Goal: Transaction & Acquisition: Purchase product/service

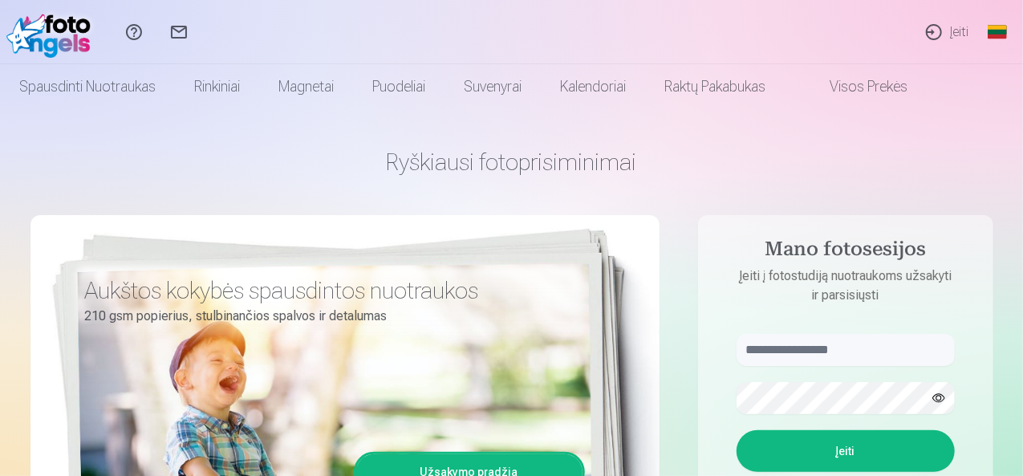
click at [929, 38] on link "Įeiti" at bounding box center [947, 32] width 70 height 64
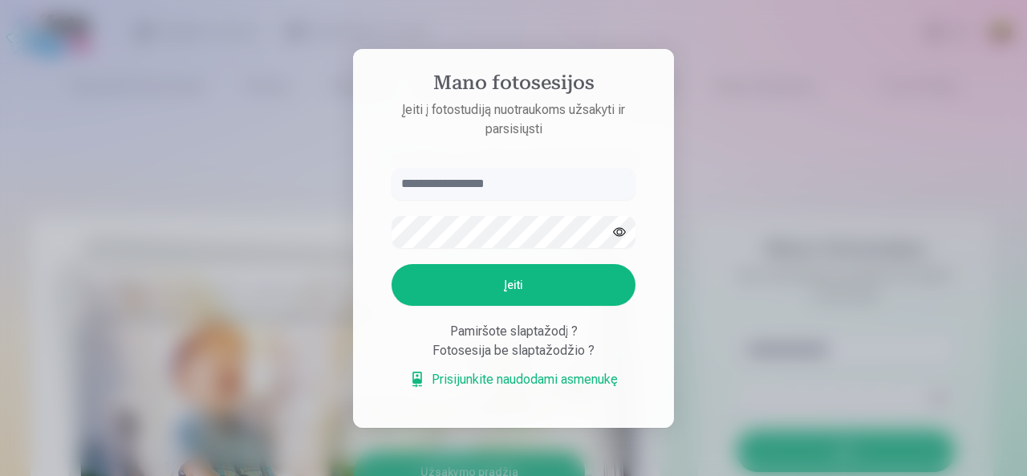
click at [415, 189] on input "text" at bounding box center [514, 184] width 244 height 32
type input "**********"
click at [446, 285] on button "Įeiti" at bounding box center [514, 285] width 244 height 42
click at [632, 217] on button "button" at bounding box center [619, 232] width 30 height 30
click at [484, 271] on button "Įeiti" at bounding box center [514, 285] width 244 height 42
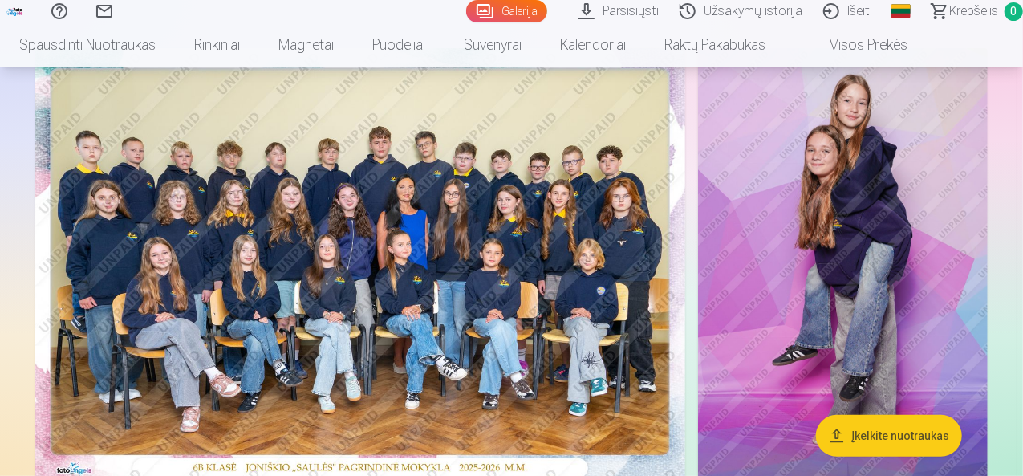
scroll to position [161, 0]
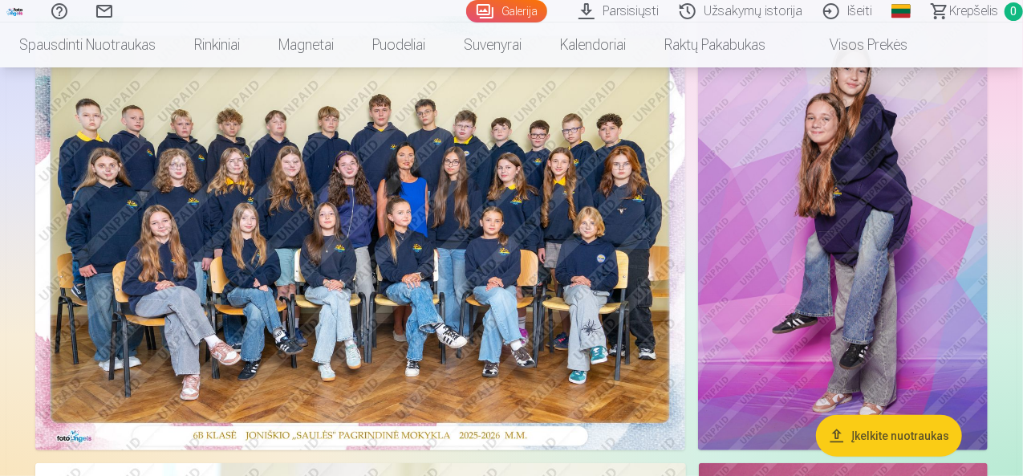
click at [421, 328] on img at bounding box center [360, 233] width 650 height 434
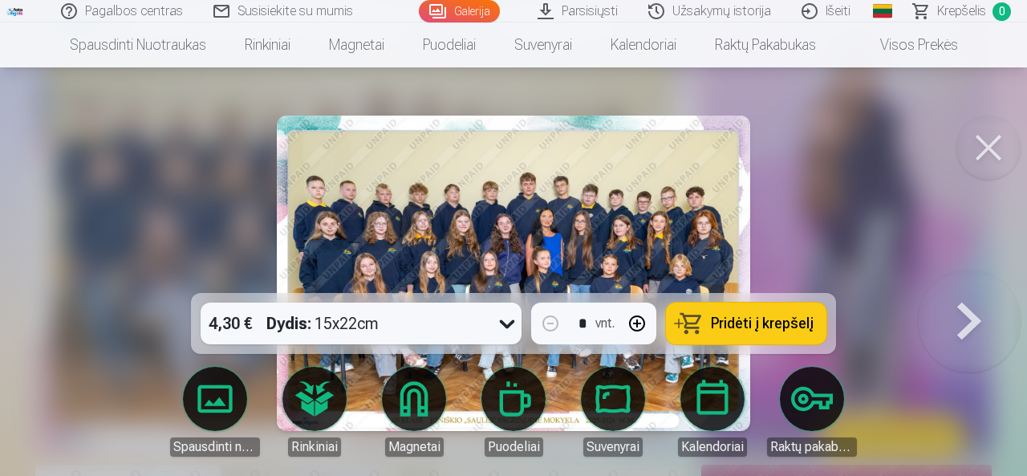
click at [493, 320] on div at bounding box center [507, 324] width 29 height 42
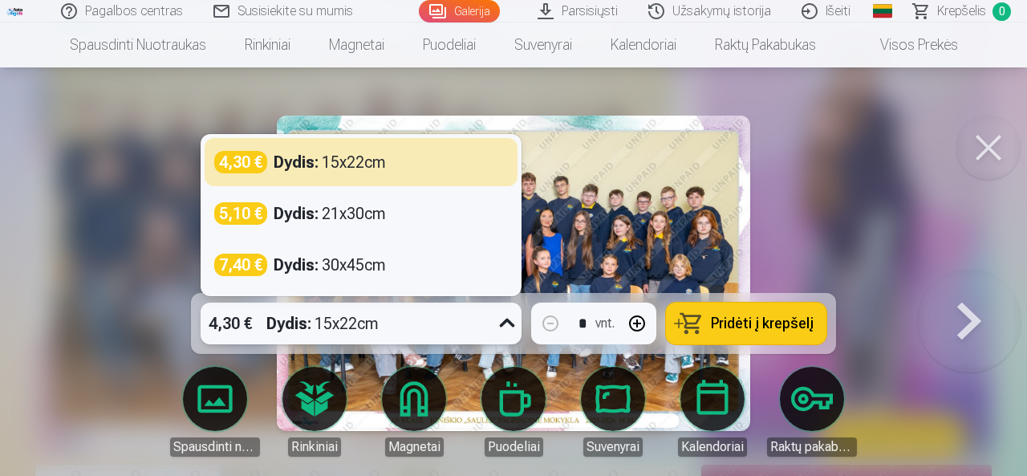
click at [799, 209] on div at bounding box center [513, 238] width 1027 height 476
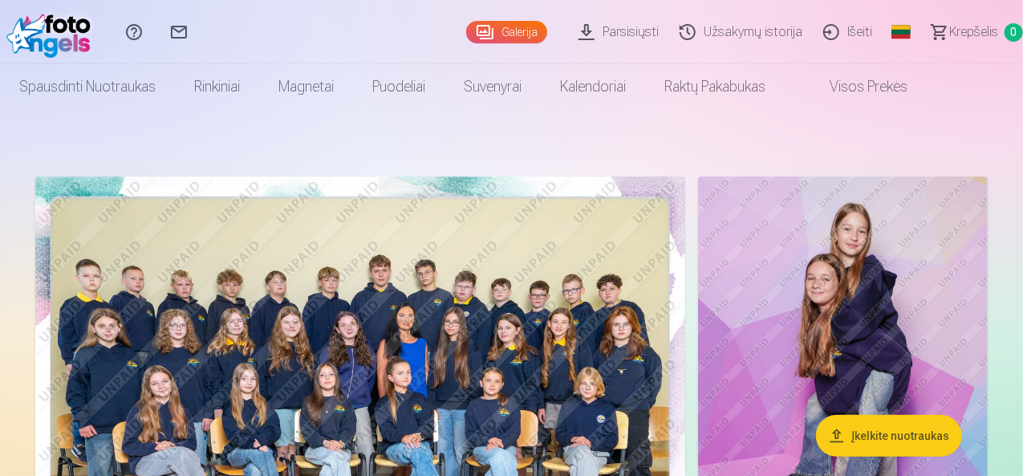
click at [526, 234] on img at bounding box center [360, 394] width 650 height 434
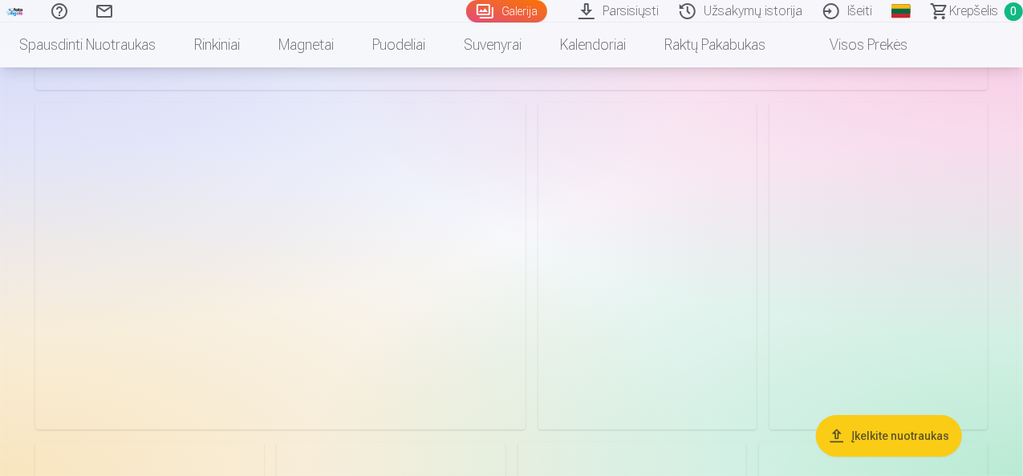
scroll to position [2969, 0]
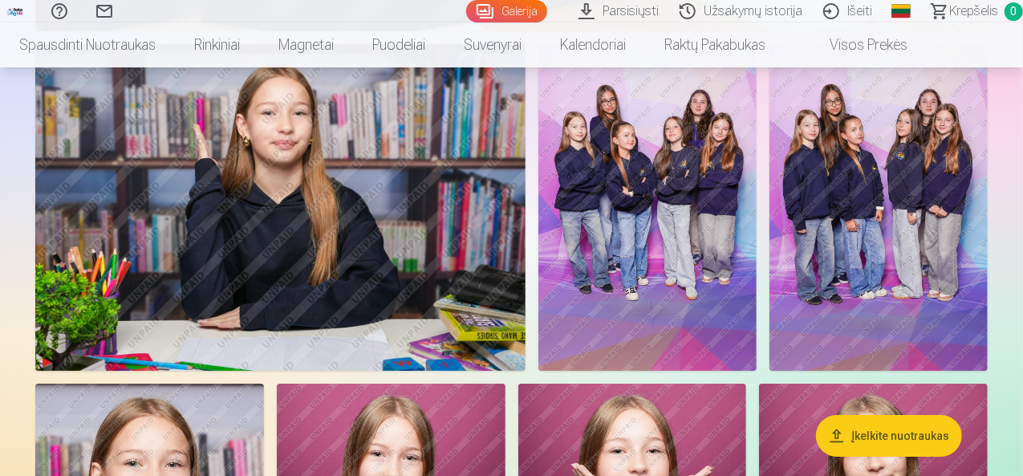
click at [375, 243] on img at bounding box center [280, 207] width 490 height 327
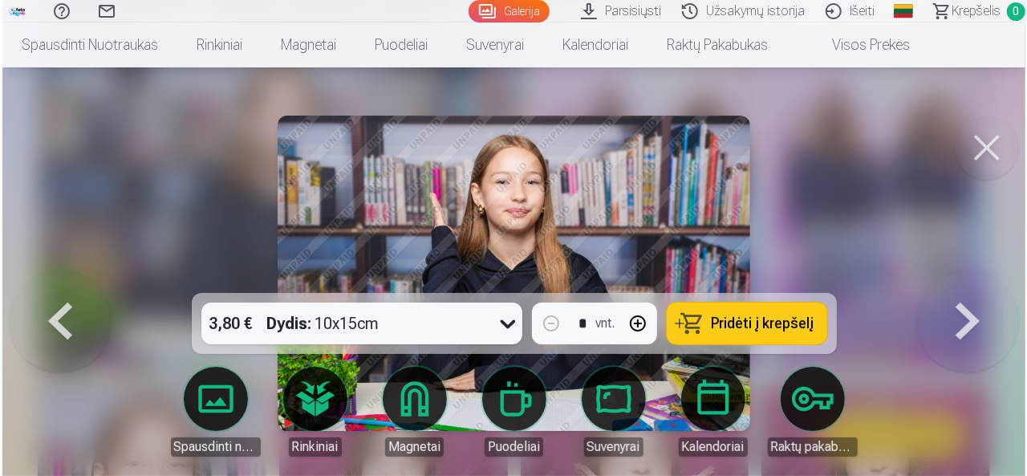
scroll to position [2977, 0]
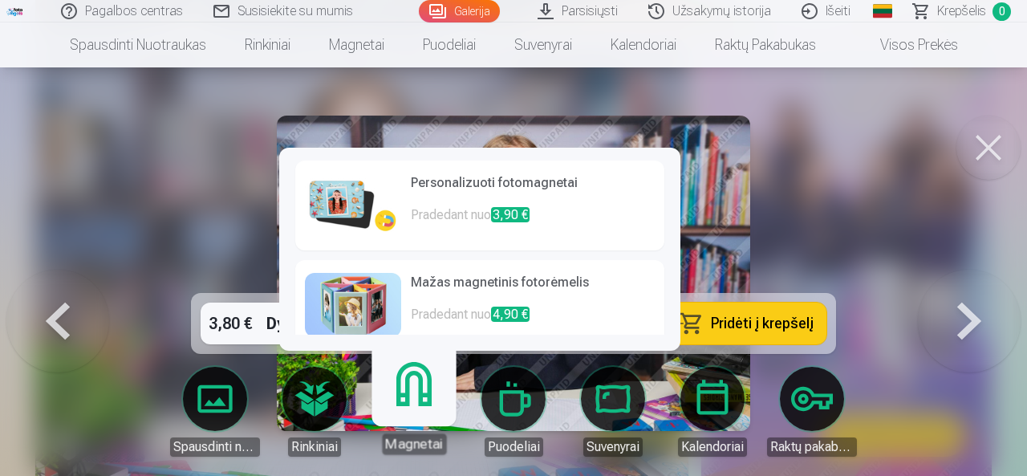
click at [430, 402] on link "Magnetai" at bounding box center [413, 405] width 99 height 99
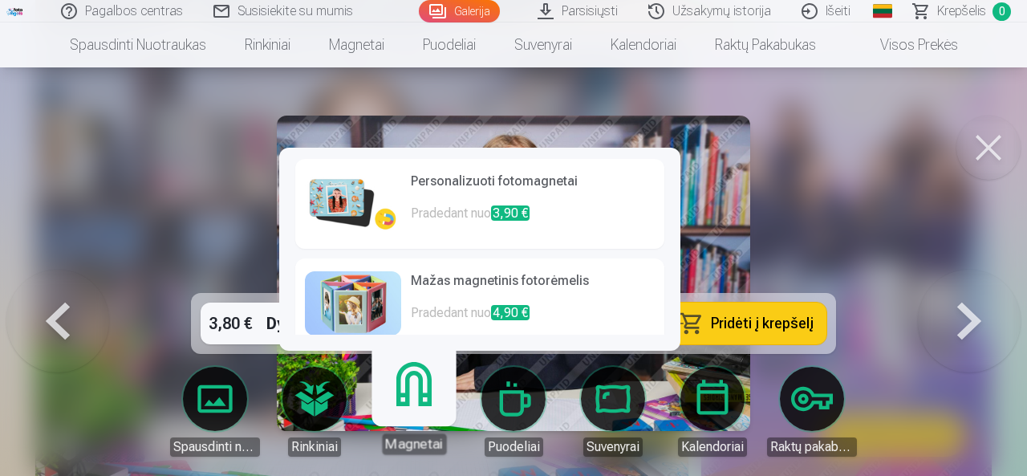
scroll to position [0, 0]
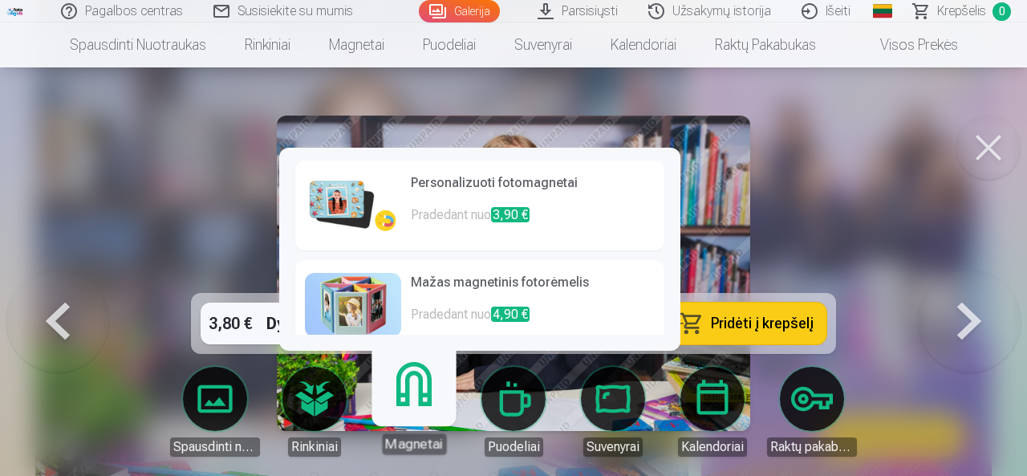
click at [479, 210] on p "Pradedant nuo 3,90 €" at bounding box center [533, 221] width 244 height 32
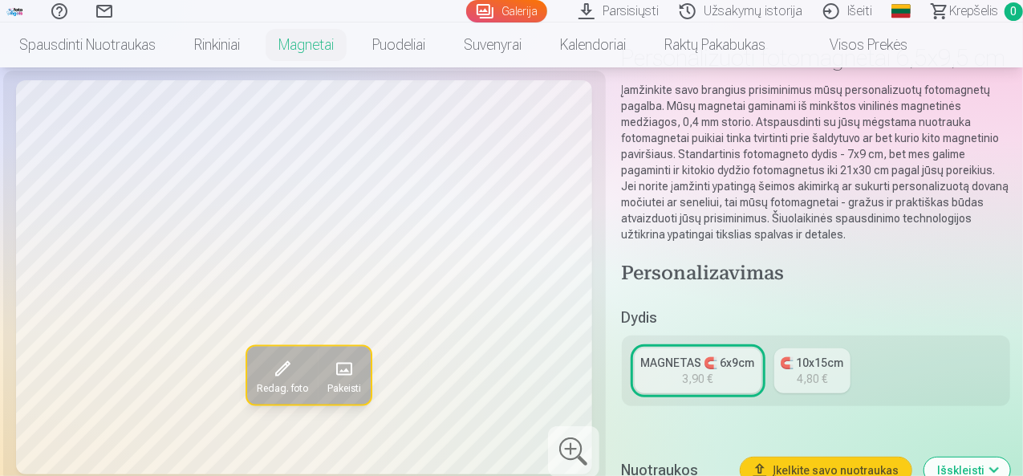
scroll to position [161, 0]
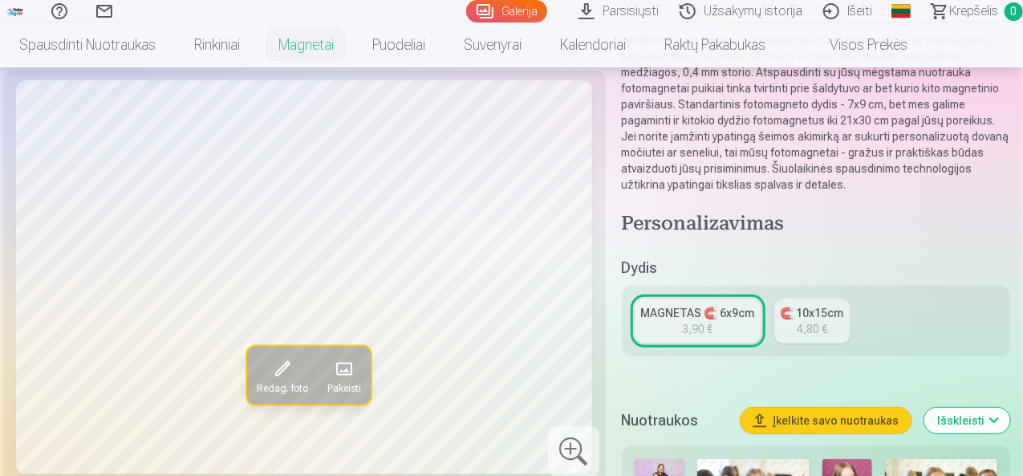
click at [679, 316] on div "MAGNETAS 🧲 6x9cm" at bounding box center [698, 313] width 114 height 16
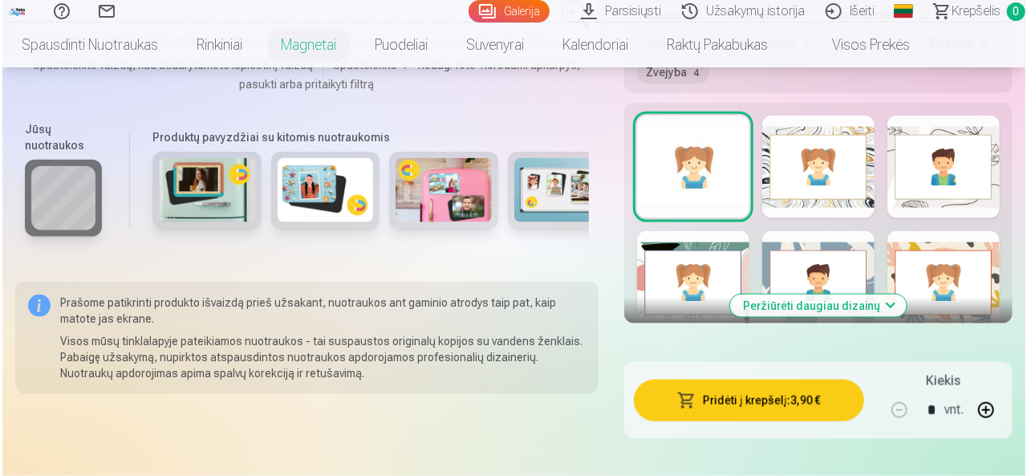
scroll to position [1043, 0]
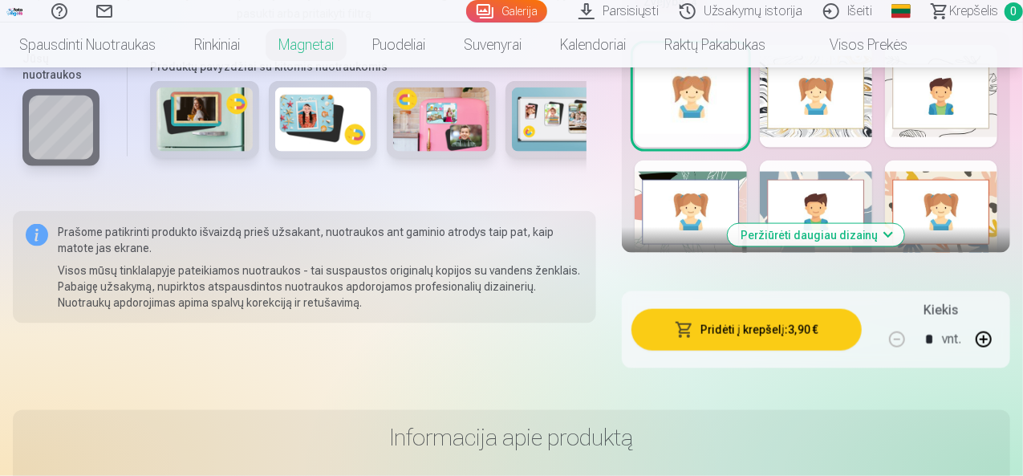
click at [656, 324] on button "Pridėti į krepšelį : 3,90 €" at bounding box center [747, 330] width 230 height 42
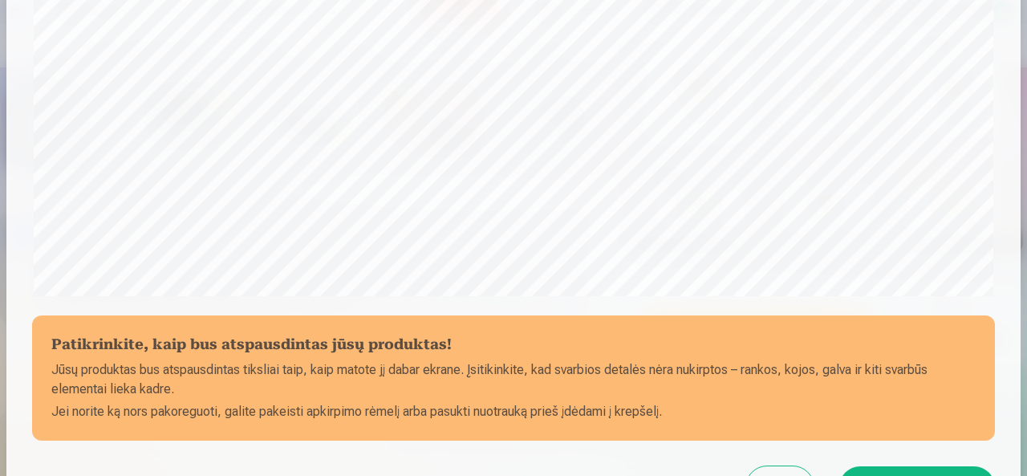
scroll to position [667, 0]
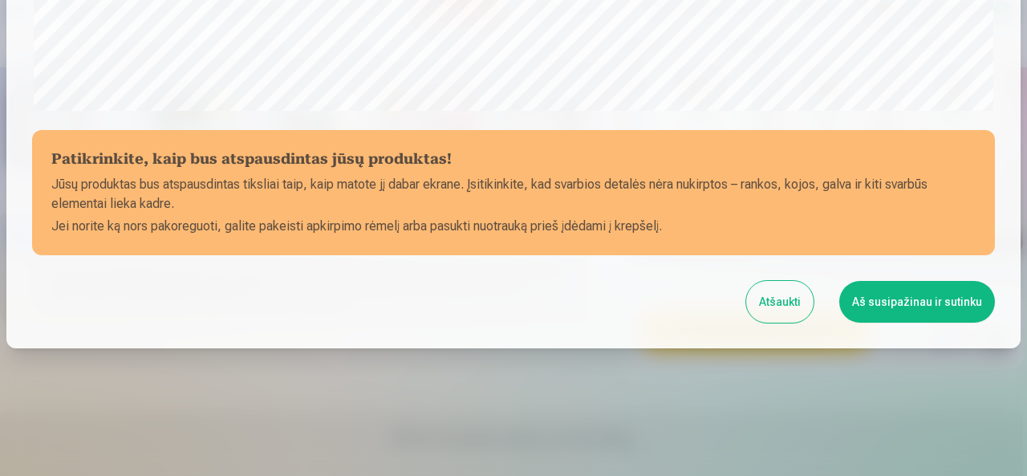
click at [893, 306] on button "Aš susipažinau ir sutinku" at bounding box center [917, 302] width 156 height 42
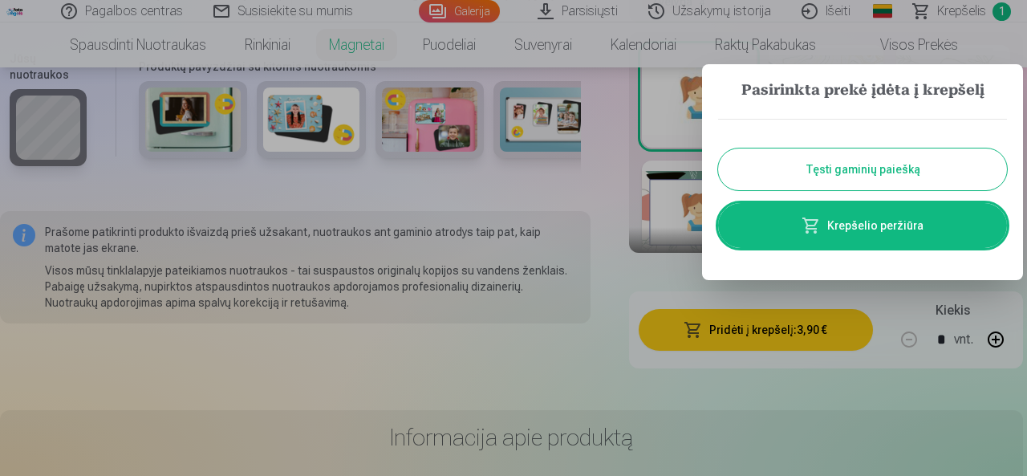
click at [852, 169] on button "Tęsti gaminių paiešką" at bounding box center [862, 169] width 289 height 42
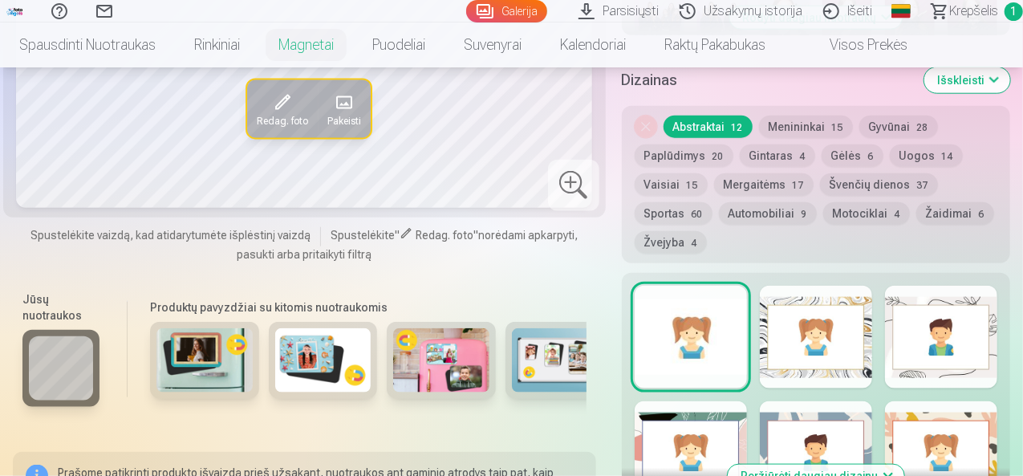
scroll to position [562, 0]
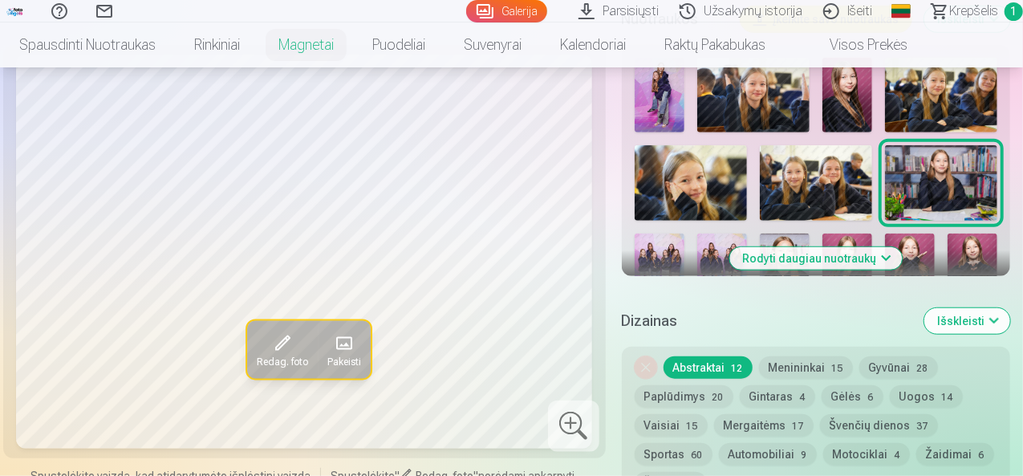
drag, startPoint x: 826, startPoint y: 259, endPoint x: 764, endPoint y: 272, distance: 63.1
click at [824, 259] on button "Rodyti daugiau nuotraukų" at bounding box center [816, 258] width 173 height 22
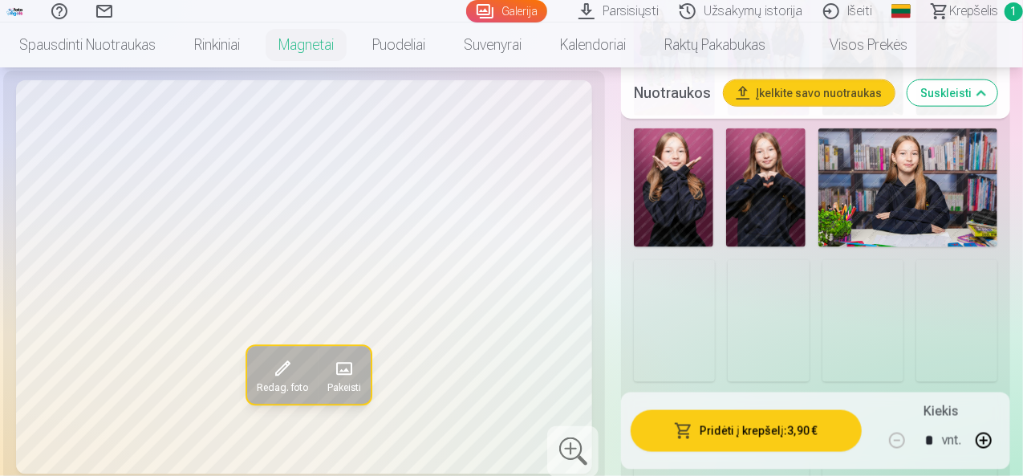
scroll to position [1043, 0]
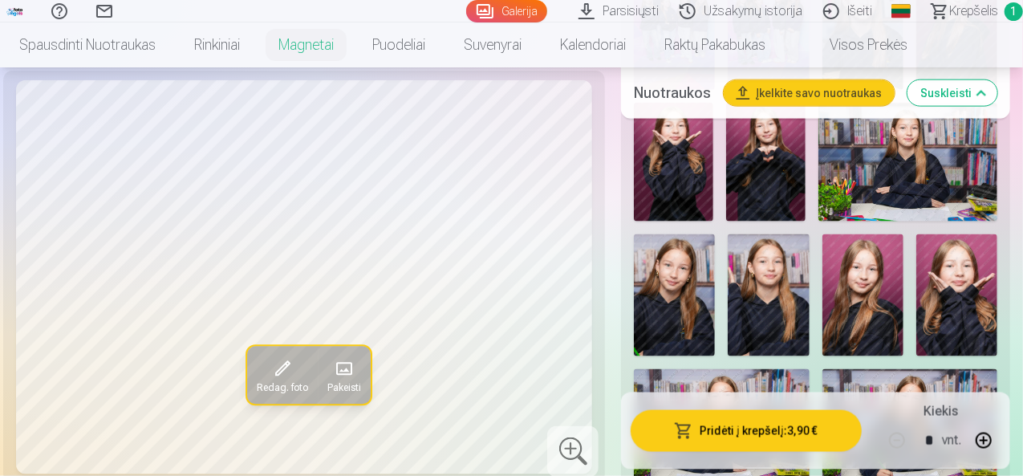
click at [668, 299] on img at bounding box center [674, 295] width 81 height 122
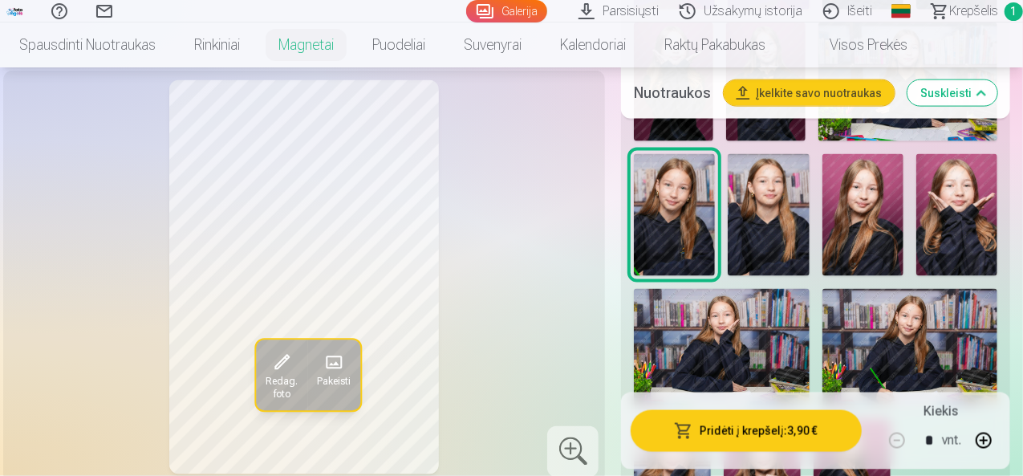
scroll to position [1204, 0]
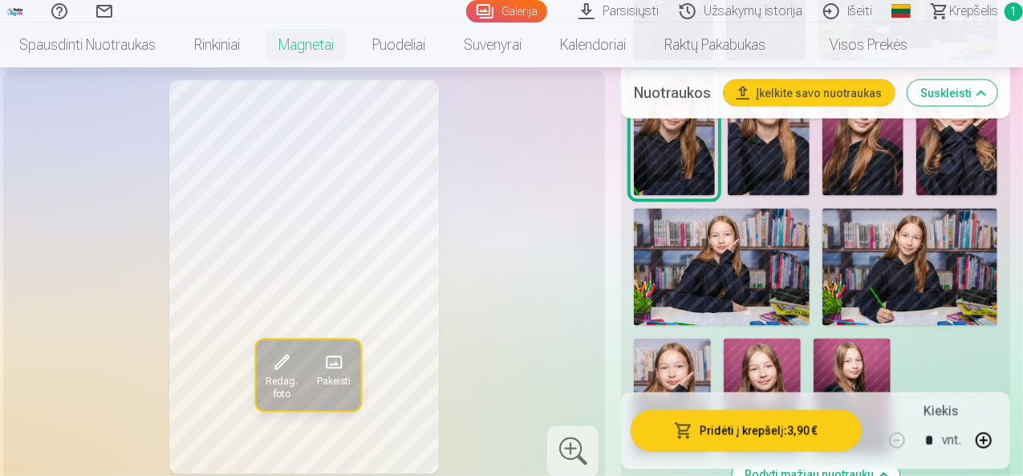
click at [718, 270] on img at bounding box center [722, 267] width 176 height 117
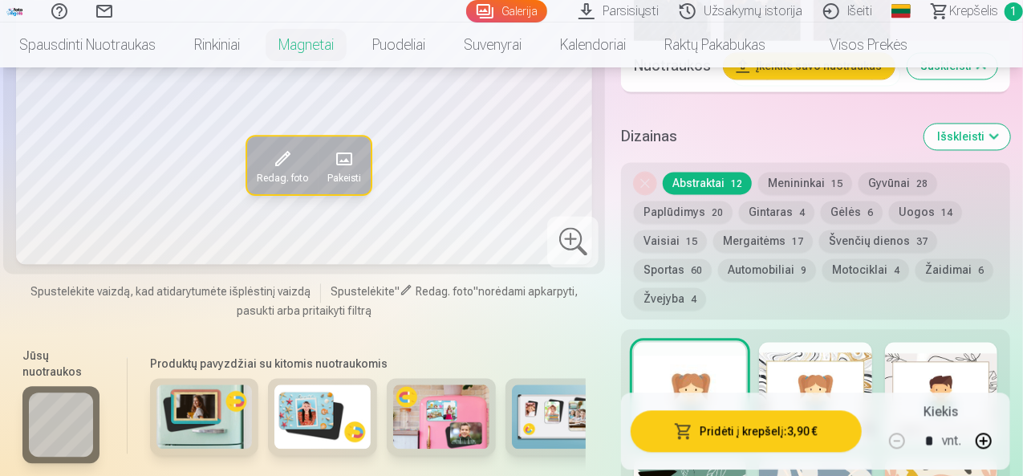
scroll to position [1685, 0]
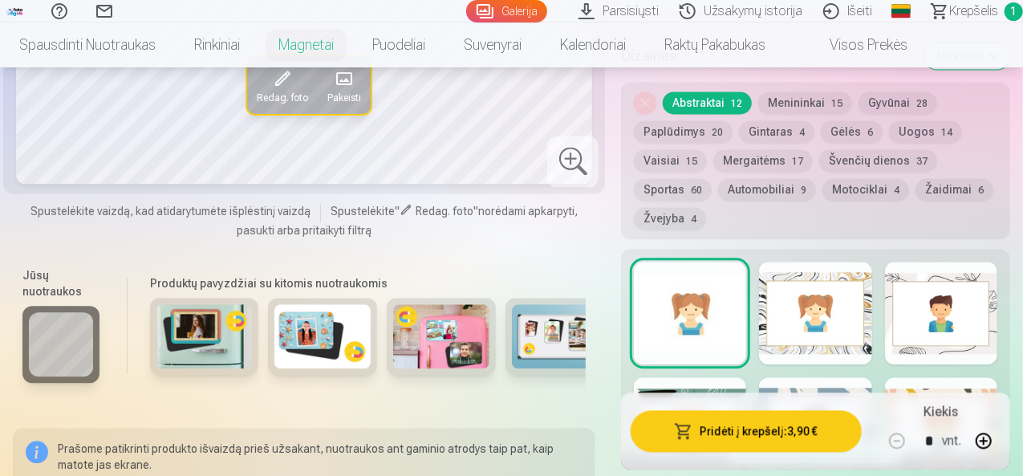
click at [673, 291] on div at bounding box center [690, 313] width 112 height 103
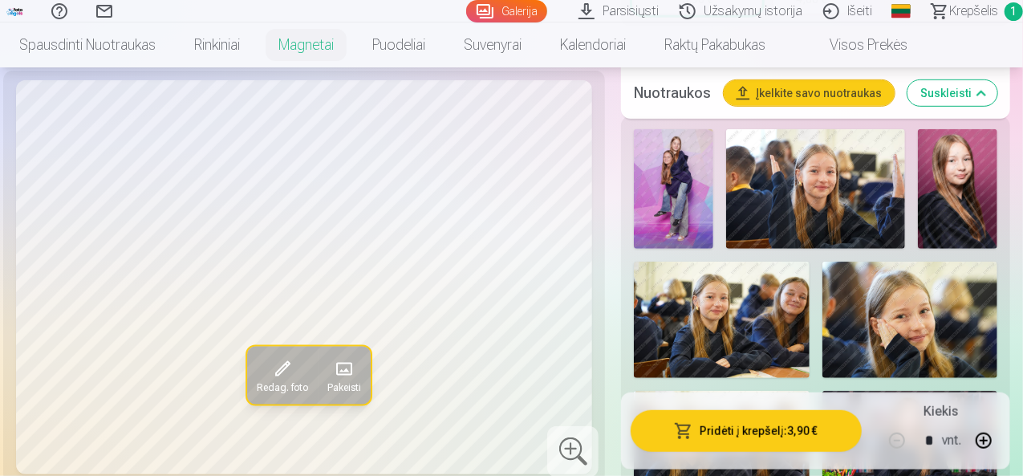
scroll to position [321, 0]
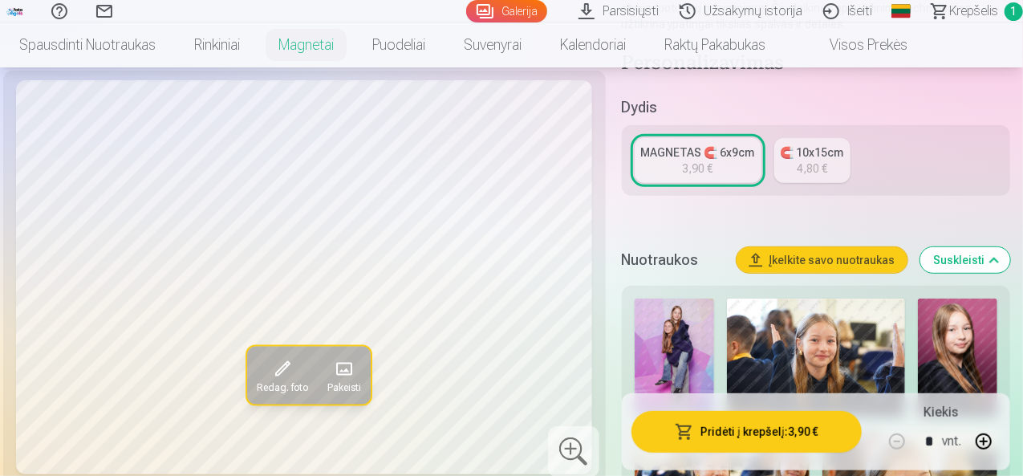
click at [693, 156] on div "MAGNETAS 🧲 6x9cm" at bounding box center [698, 152] width 114 height 16
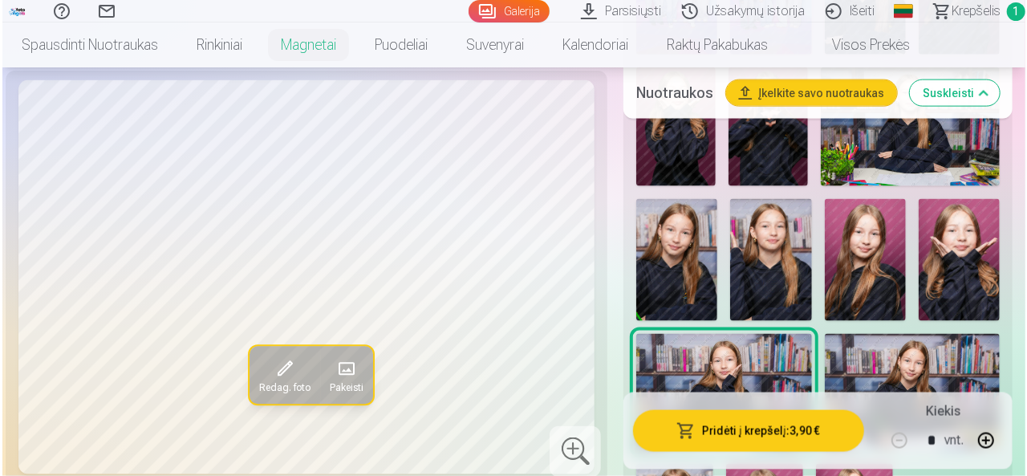
scroll to position [1204, 0]
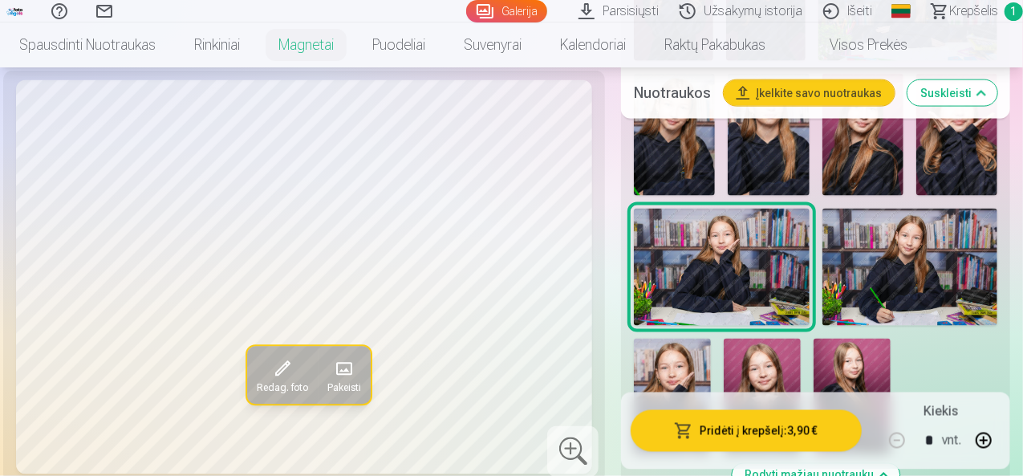
click at [717, 255] on img at bounding box center [722, 267] width 176 height 117
click at [734, 433] on button "Pridėti į krepšelį : 3,90 €" at bounding box center [746, 431] width 231 height 42
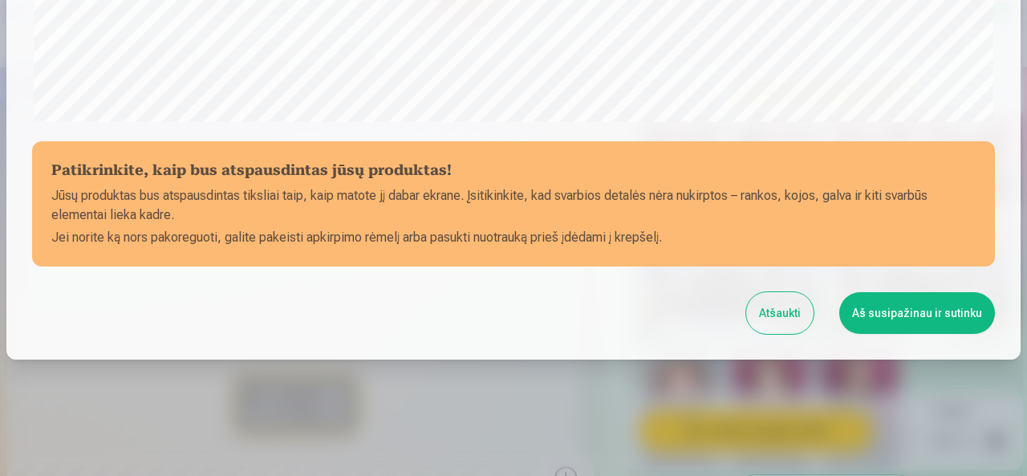
scroll to position [667, 0]
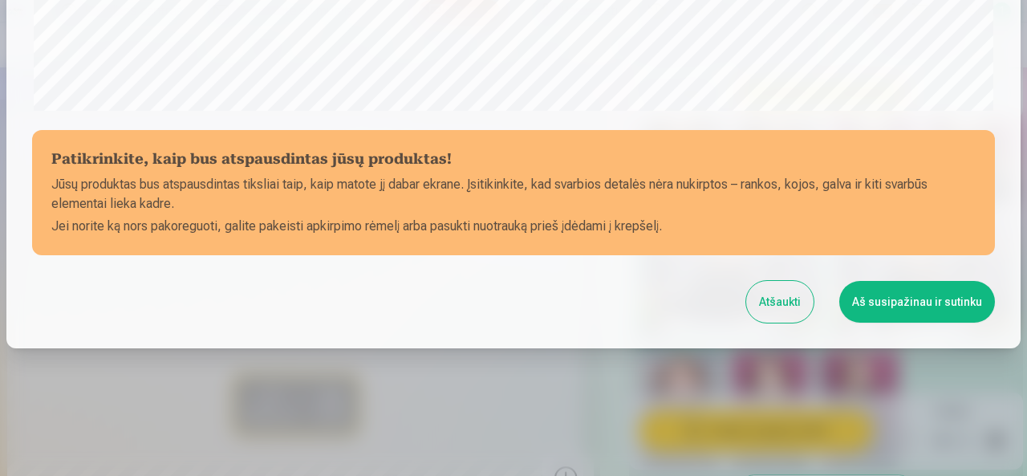
click at [920, 300] on button "Aš susipažinau ir sutinku" at bounding box center [917, 302] width 156 height 42
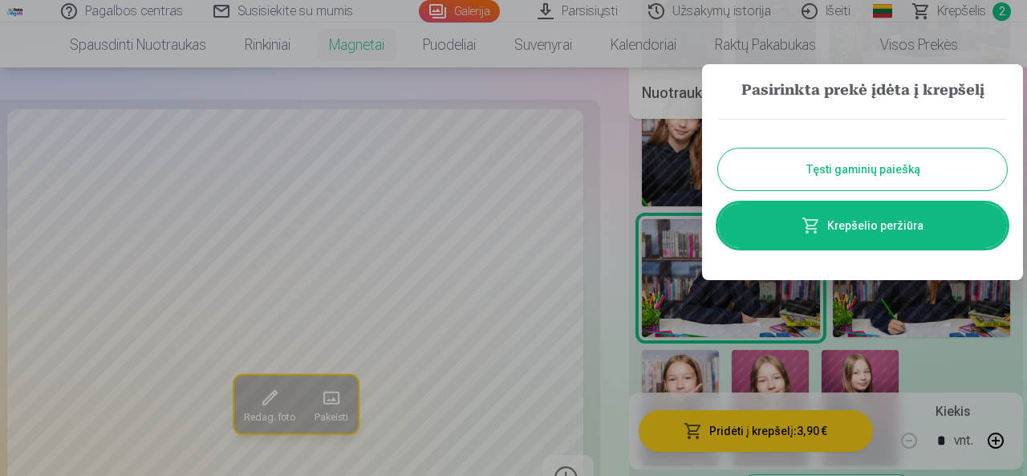
click at [816, 165] on button "Tęsti gaminių paiešką" at bounding box center [862, 169] width 289 height 42
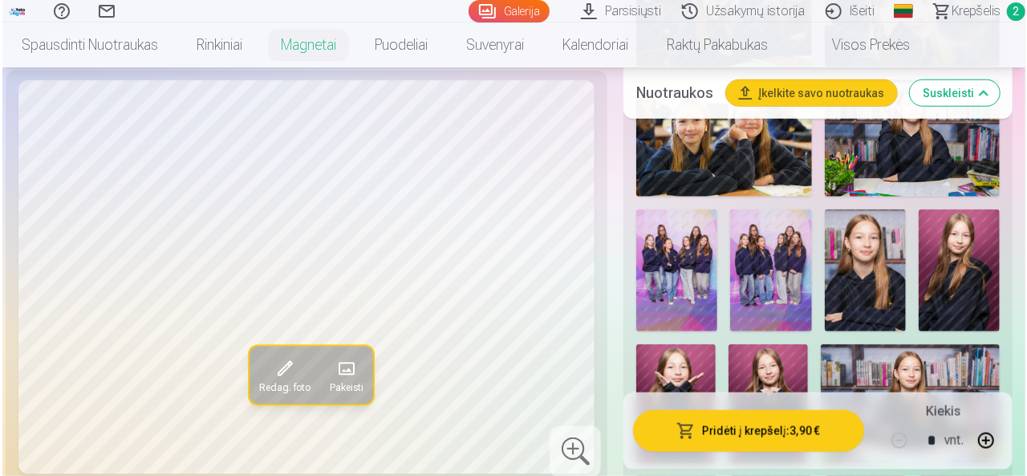
scroll to position [803, 0]
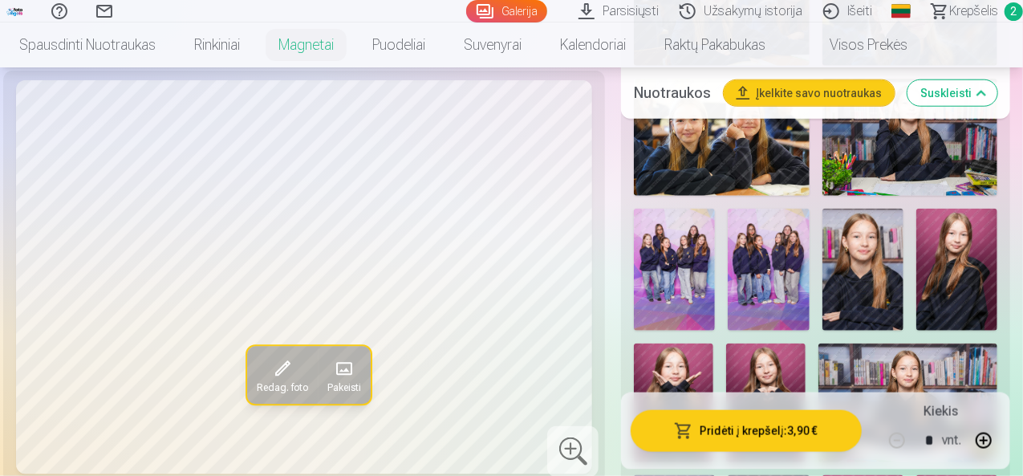
click at [875, 250] on img at bounding box center [863, 270] width 81 height 122
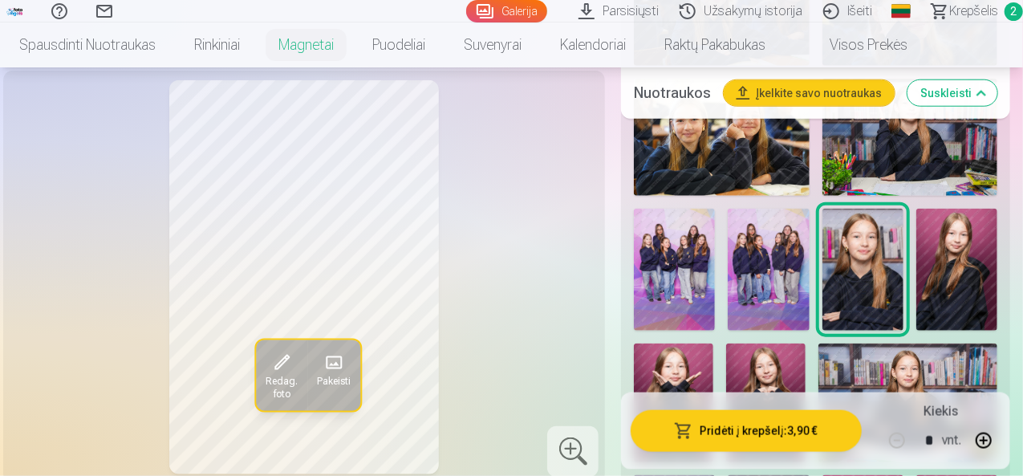
click at [790, 436] on button "Pridėti į krepšelį : 3,90 €" at bounding box center [746, 431] width 231 height 42
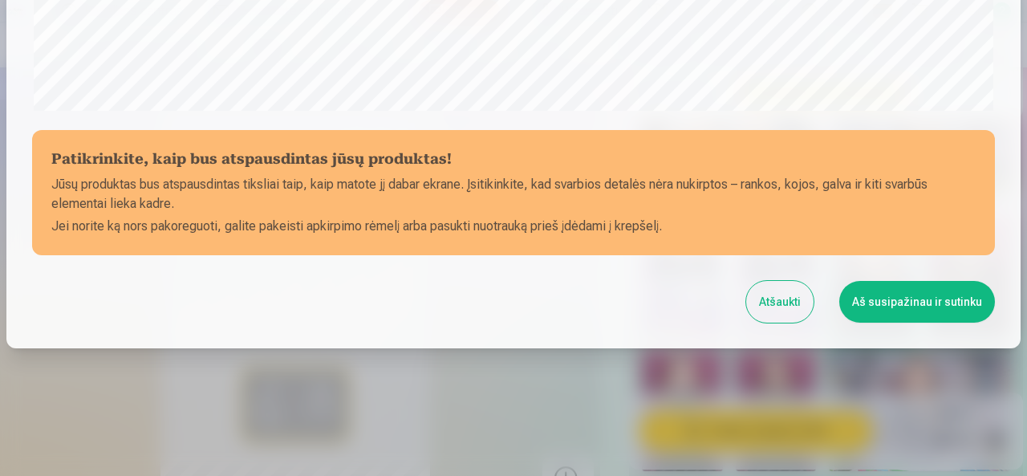
click at [876, 306] on button "Aš susipažinau ir sutinku" at bounding box center [917, 302] width 156 height 42
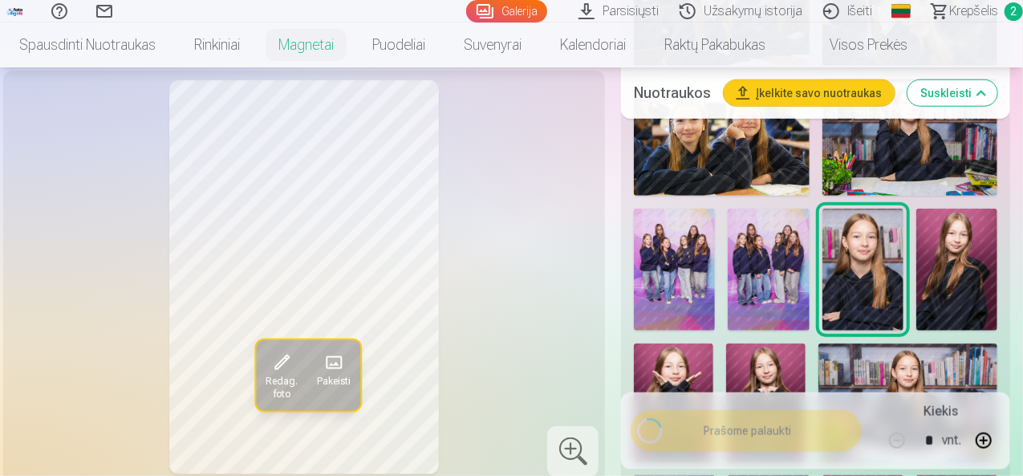
scroll to position [667, 0]
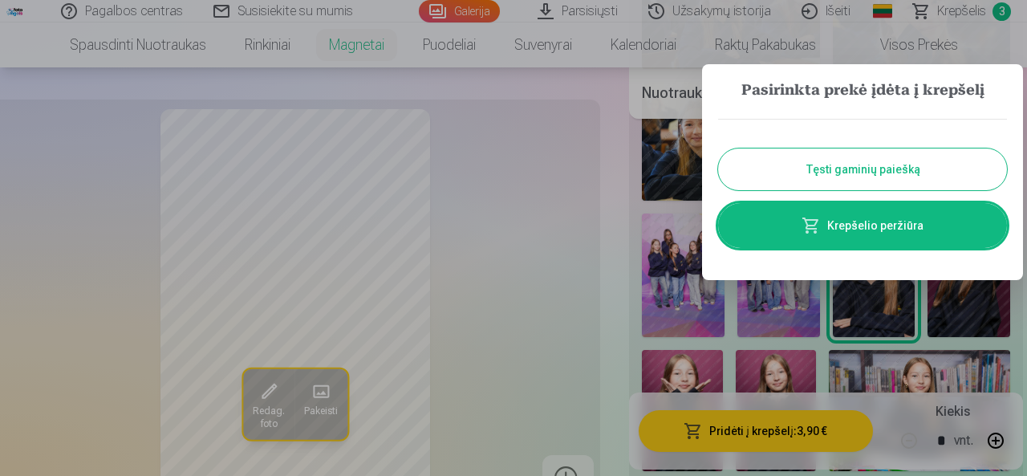
click at [825, 162] on button "Tęsti gaminių paiešką" at bounding box center [862, 169] width 289 height 42
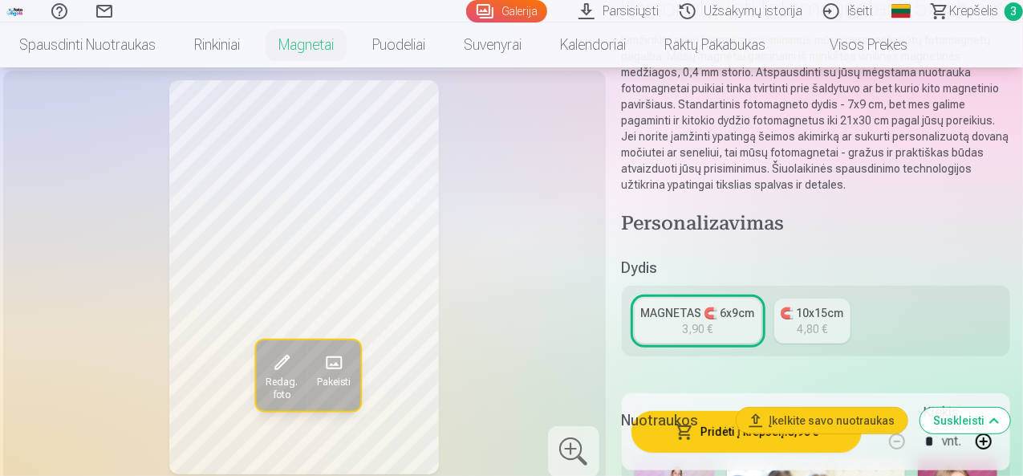
scroll to position [0, 0]
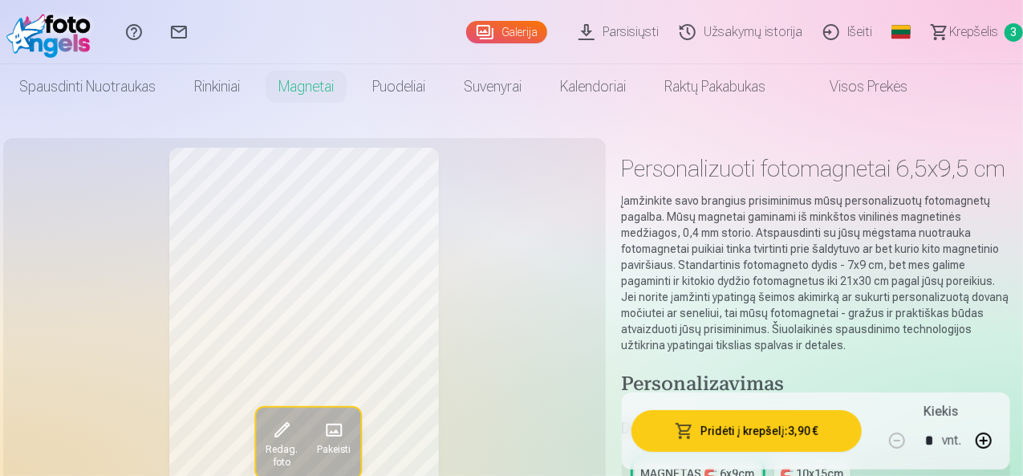
click at [964, 36] on span "Krepšelis" at bounding box center [973, 31] width 49 height 19
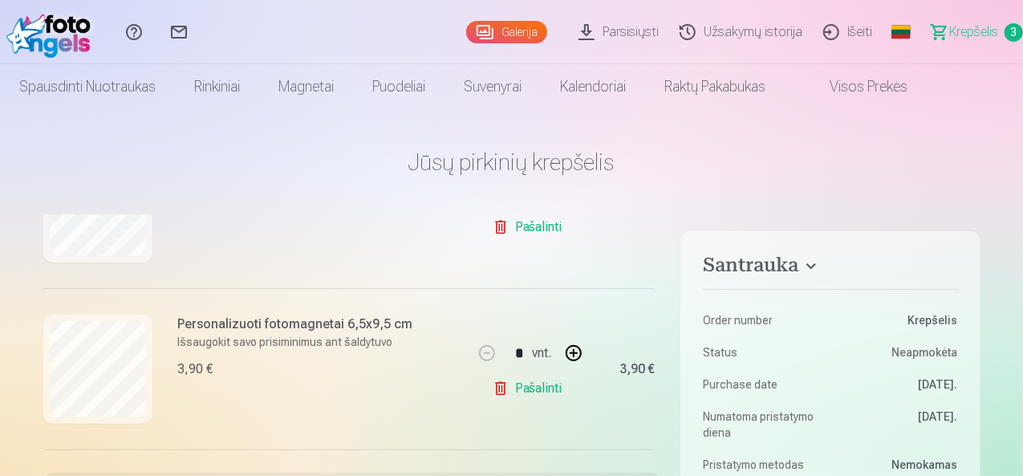
scroll to position [188, 0]
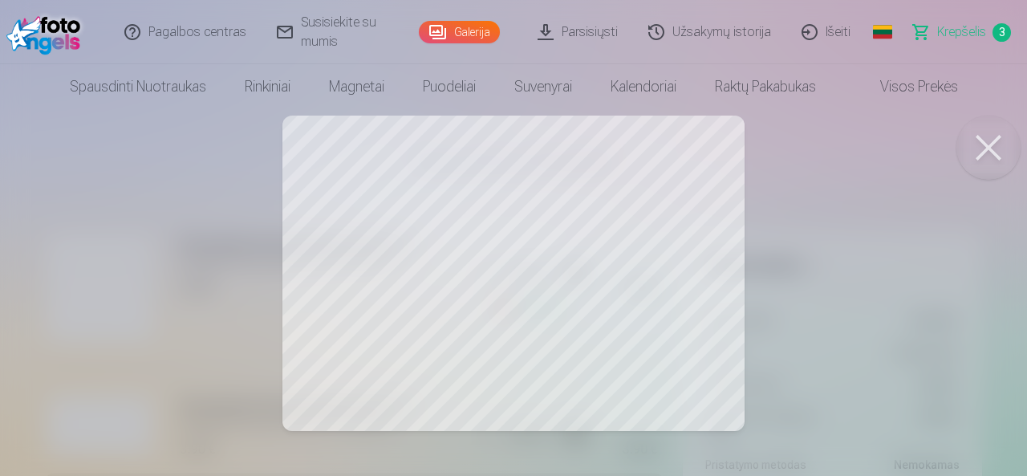
click at [998, 138] on button at bounding box center [989, 148] width 64 height 64
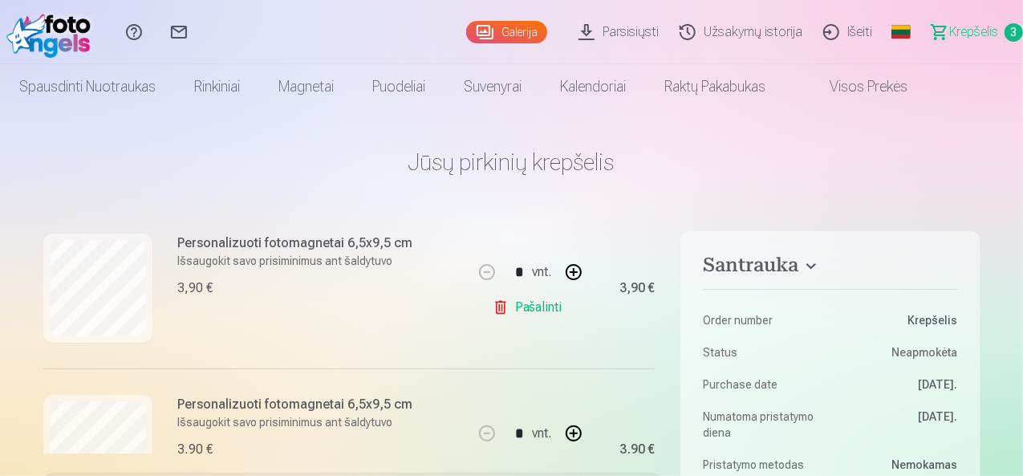
scroll to position [268, 0]
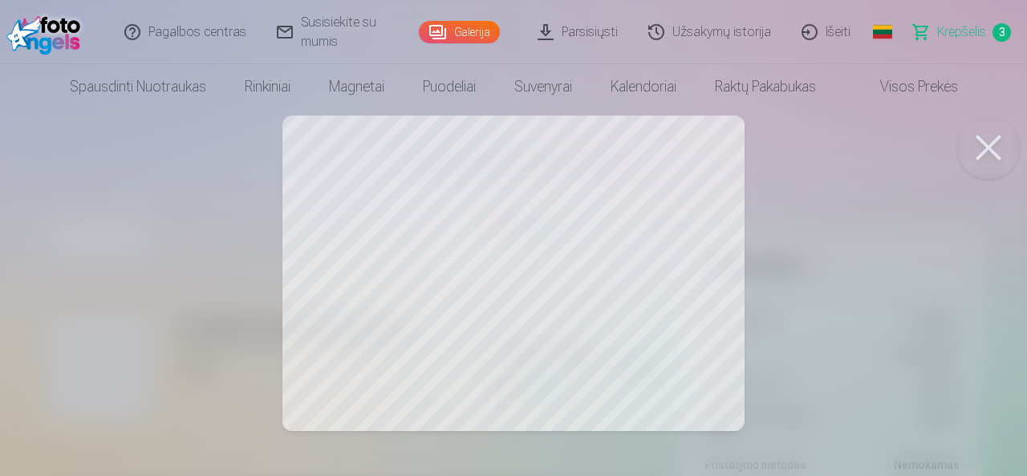
click at [987, 137] on button at bounding box center [989, 148] width 64 height 64
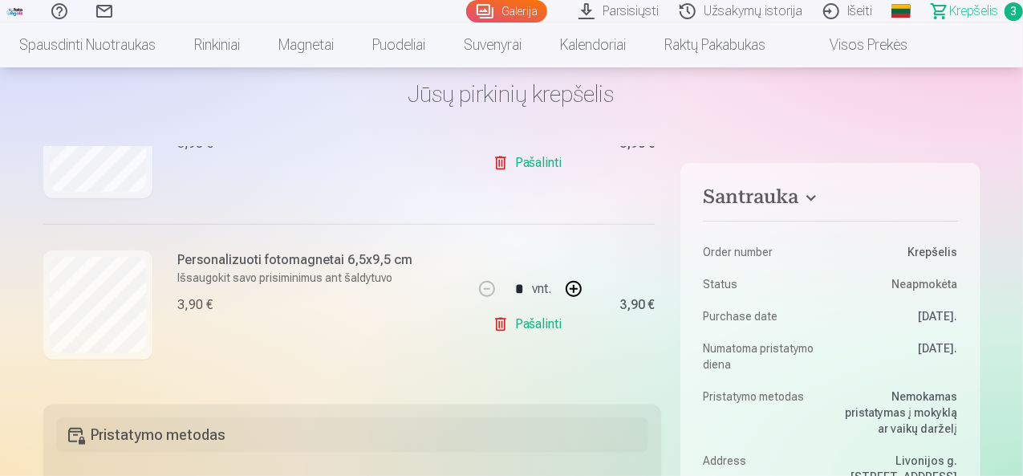
scroll to position [80, 0]
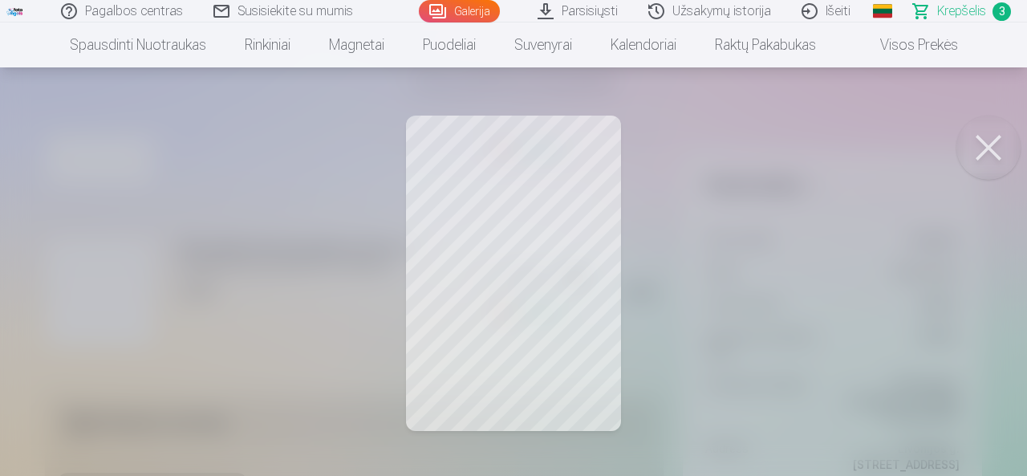
click at [993, 140] on button at bounding box center [989, 148] width 64 height 64
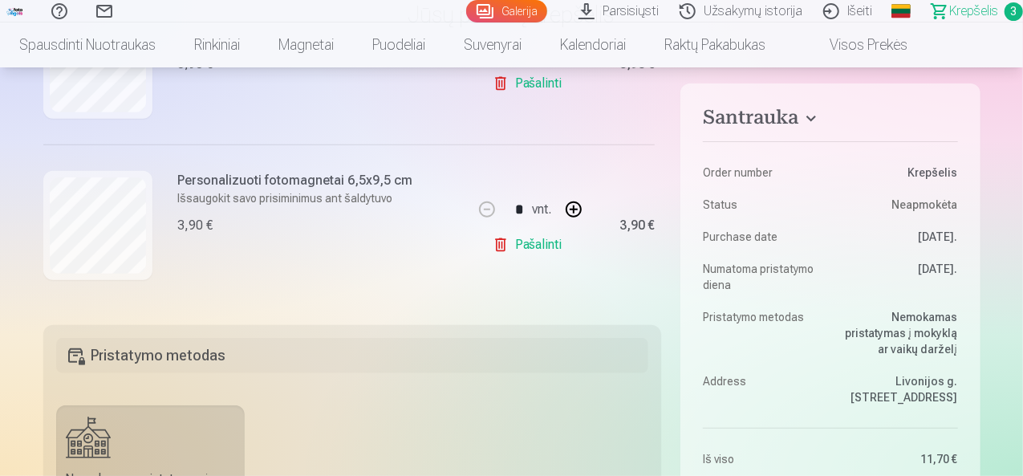
scroll to position [241, 0]
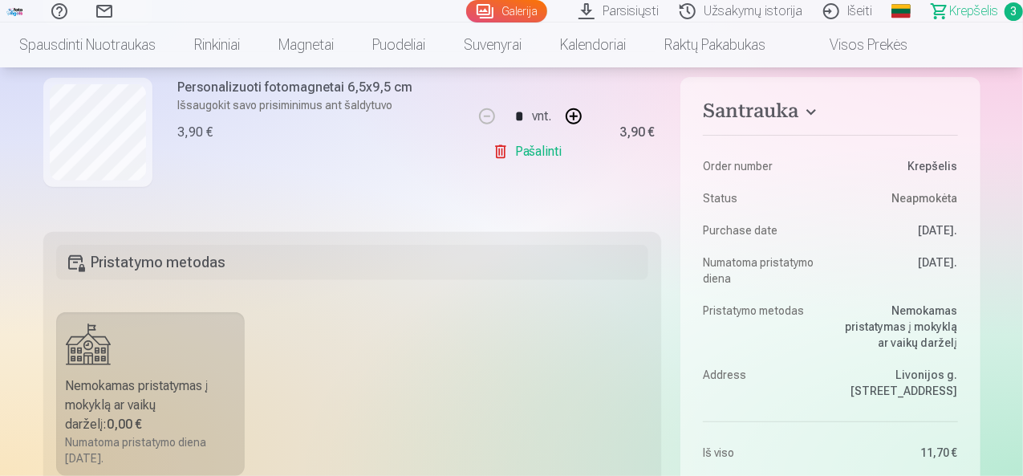
click at [269, 262] on h5 "Pristatymo metodas" at bounding box center [352, 262] width 593 height 35
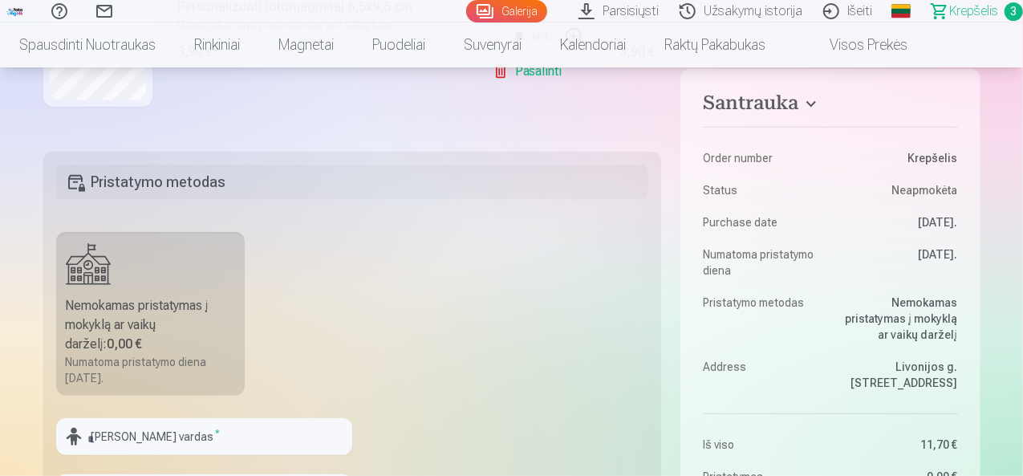
scroll to position [401, 0]
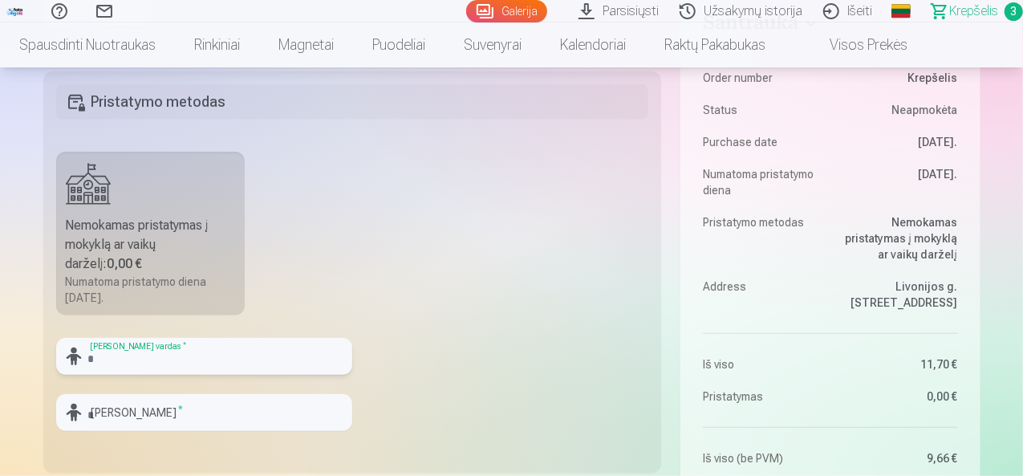
click at [246, 359] on input "text" at bounding box center [204, 356] width 296 height 37
type input "******"
click at [236, 404] on input "text" at bounding box center [204, 412] width 296 height 37
click at [236, 404] on input "********" at bounding box center [204, 412] width 296 height 37
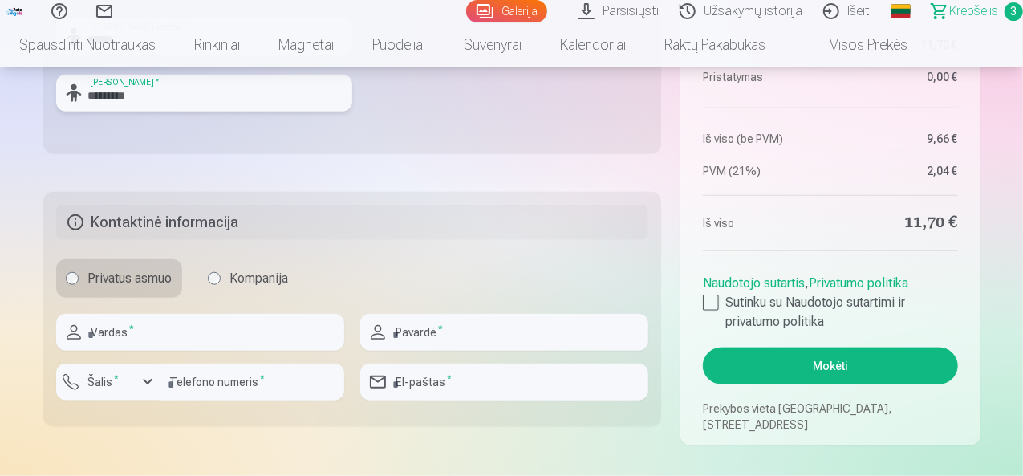
scroll to position [722, 0]
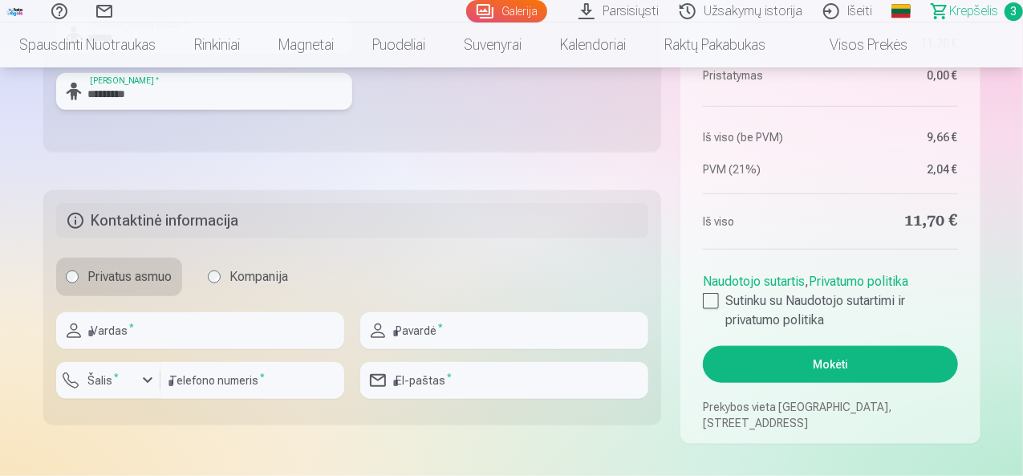
type input "*********"
click at [144, 339] on input "text" at bounding box center [200, 330] width 288 height 37
type input "****"
click at [414, 326] on input "text" at bounding box center [504, 330] width 288 height 37
type input "*********"
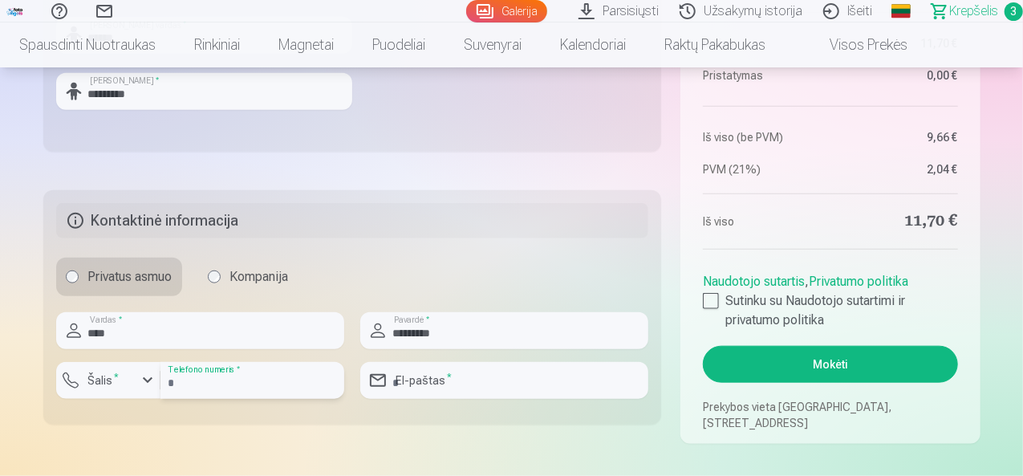
click at [193, 378] on input "number" at bounding box center [253, 380] width 184 height 37
click at [242, 379] on input "number" at bounding box center [253, 380] width 184 height 37
type input "**********"
click at [269, 381] on input "**********" at bounding box center [253, 380] width 184 height 37
click at [435, 372] on input "email" at bounding box center [504, 380] width 288 height 37
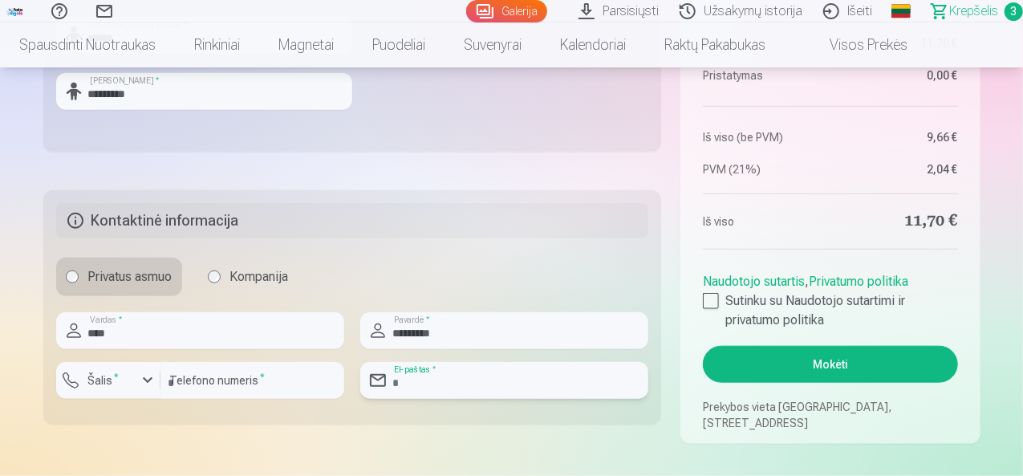
type input "**********"
click at [501, 239] on fieldset "**********" at bounding box center [352, 307] width 619 height 234
click at [506, 246] on fieldset "**********" at bounding box center [352, 307] width 619 height 234
click at [714, 303] on div at bounding box center [711, 301] width 16 height 16
click at [851, 352] on button "Mokėti" at bounding box center [830, 364] width 254 height 37
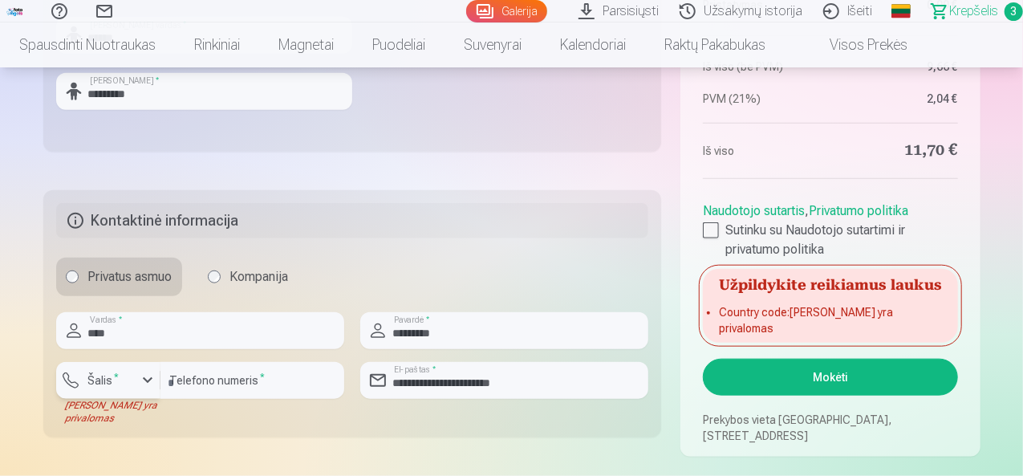
click at [80, 377] on button "Šalis *" at bounding box center [108, 380] width 104 height 37
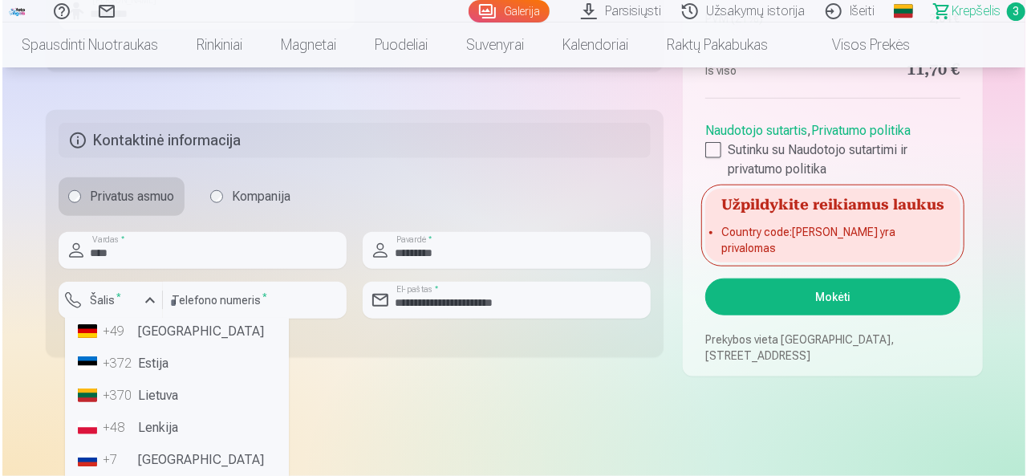
scroll to position [80, 0]
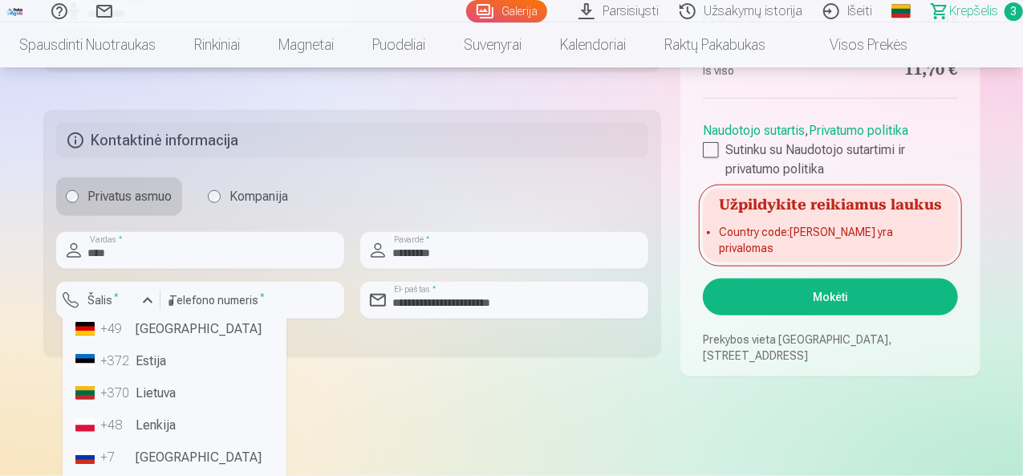
click at [144, 396] on li "+370 Lietuva" at bounding box center [174, 393] width 211 height 32
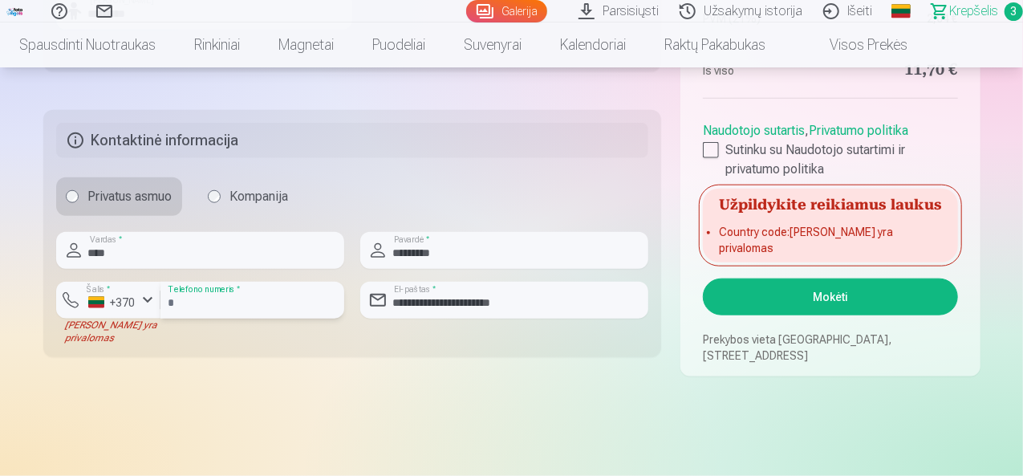
click at [193, 307] on input "**********" at bounding box center [253, 300] width 184 height 37
type input "********"
click at [270, 242] on input "****" at bounding box center [200, 250] width 288 height 37
click at [819, 292] on button "Mokėti" at bounding box center [830, 296] width 254 height 37
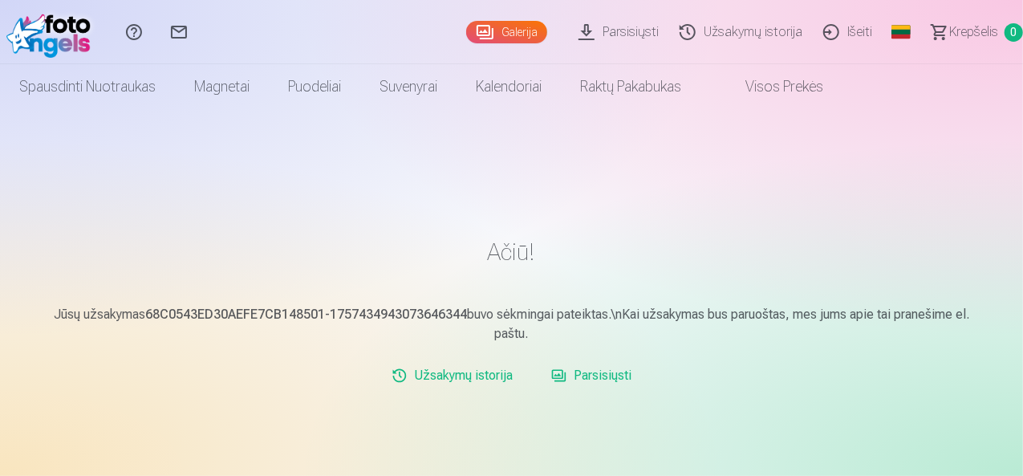
click at [949, 35] on span "Krepšelis" at bounding box center [973, 31] width 49 height 19
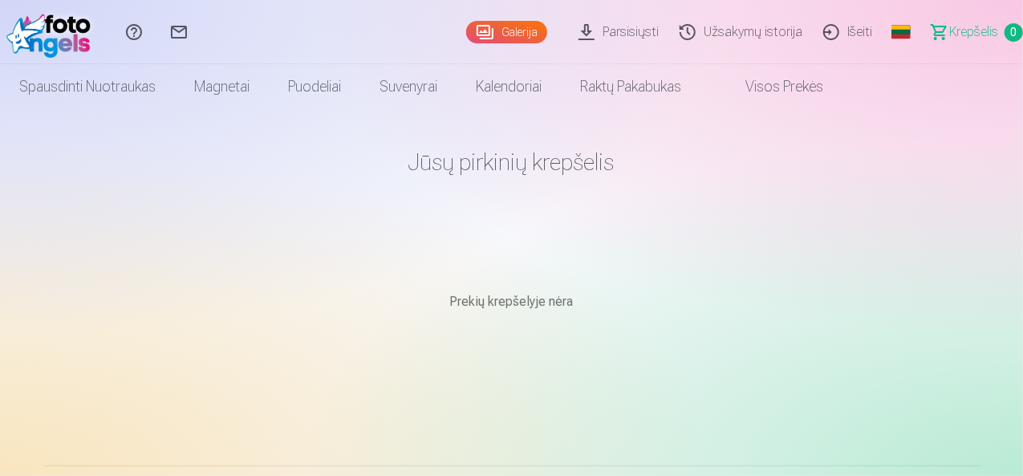
click at [821, 17] on link "Išeiti" at bounding box center [850, 32] width 70 height 64
